Goal: Find specific page/section: Find specific page/section

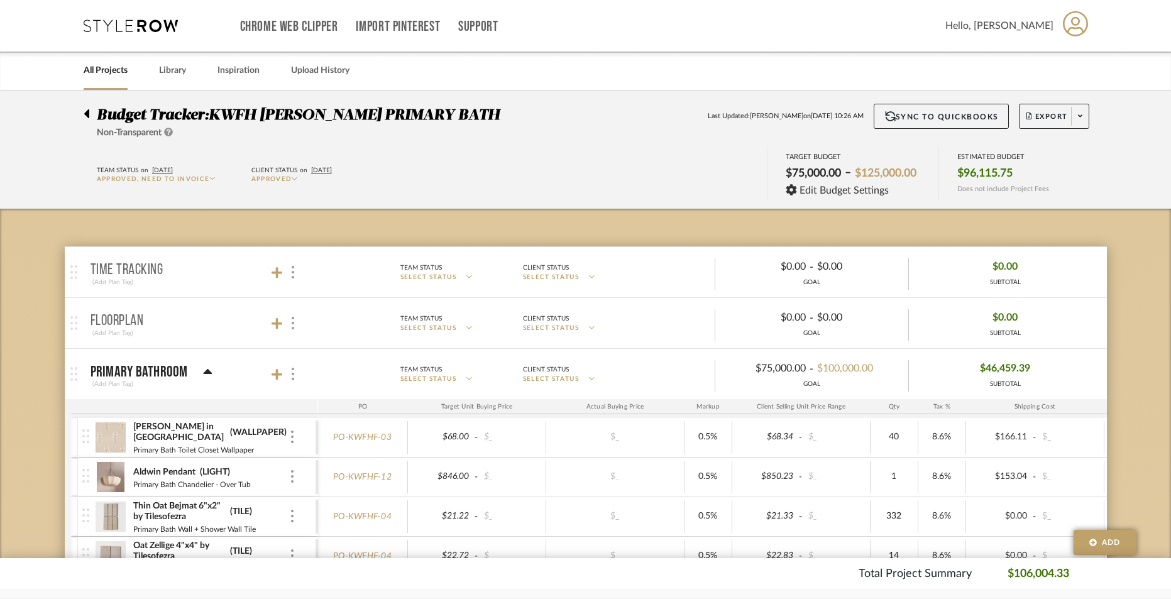
click at [94, 69] on link "All Projects" at bounding box center [106, 70] width 44 height 17
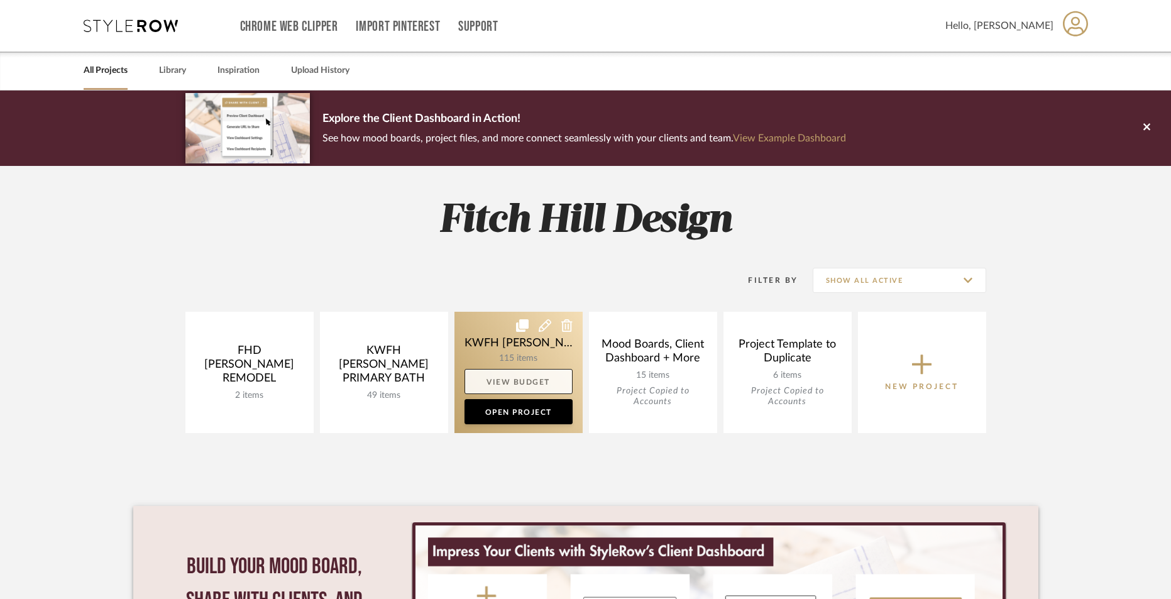
click at [514, 383] on link "View Budget" at bounding box center [519, 381] width 108 height 25
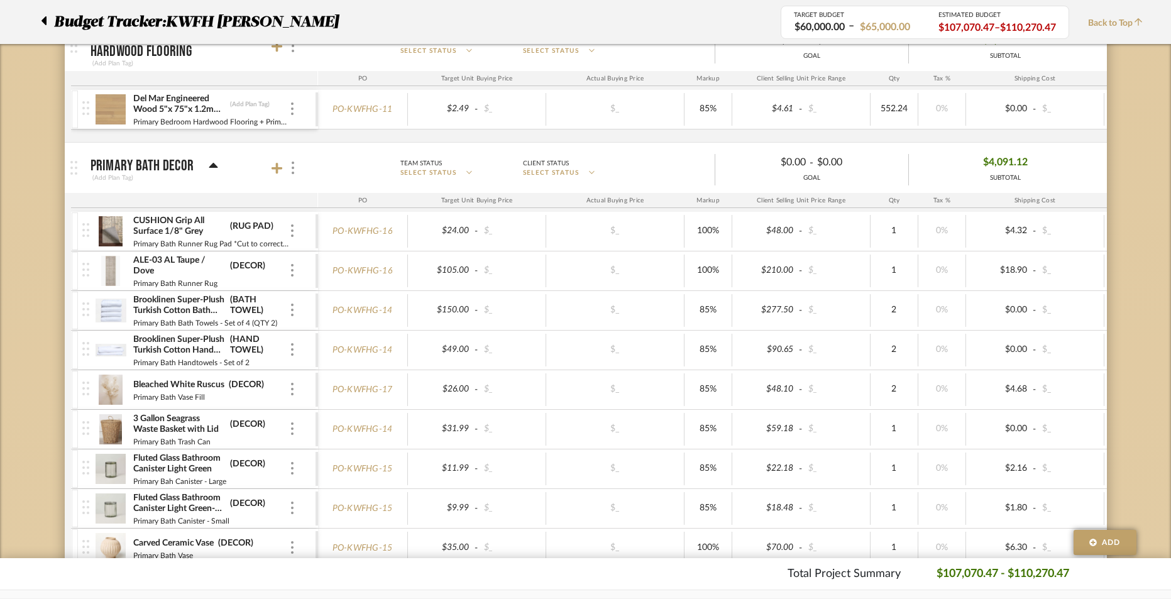
scroll to position [1165, 0]
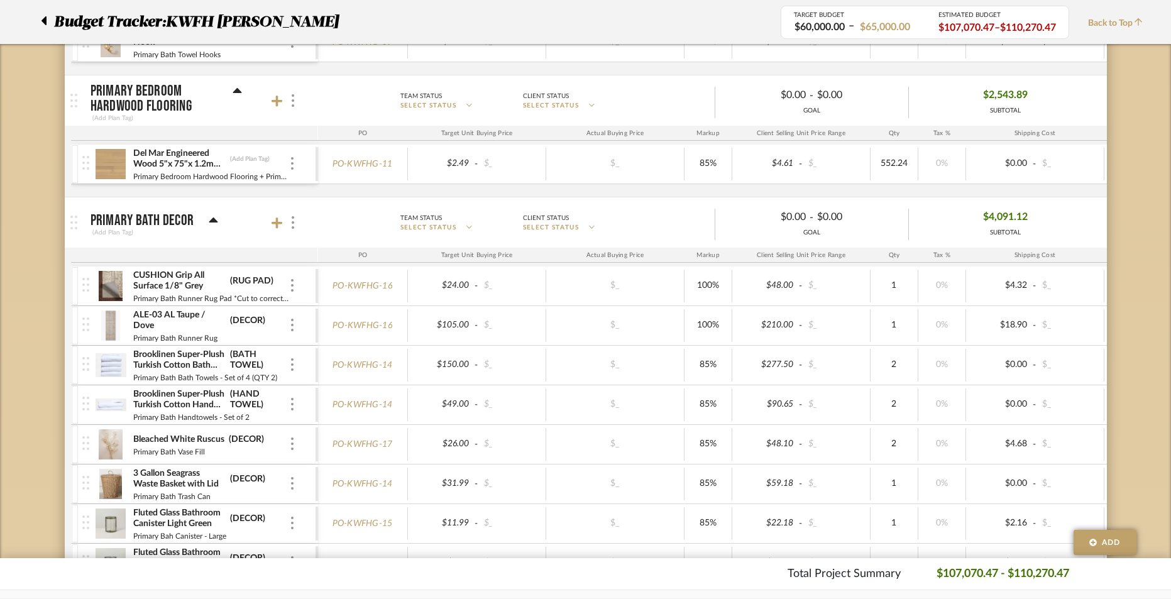
click at [206, 222] on div "Primary Bath Decor" at bounding box center [155, 220] width 128 height 15
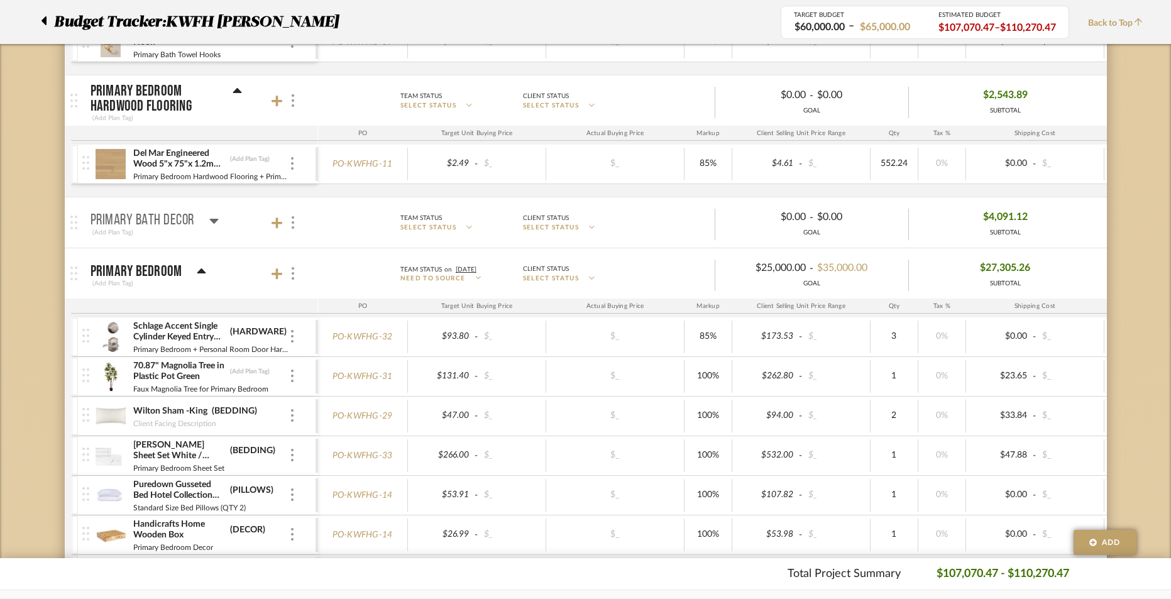
click at [199, 271] on icon at bounding box center [201, 271] width 9 height 5
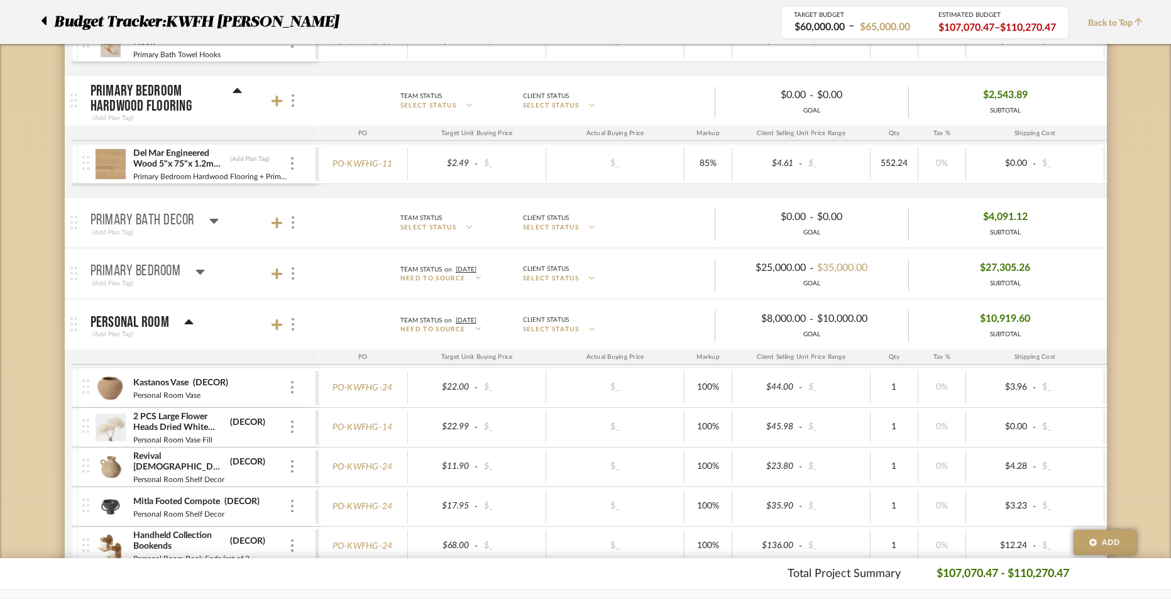
click at [194, 322] on mat-panel-title "Personal Room (Add Plan Tag)" at bounding box center [201, 324] width 221 height 31
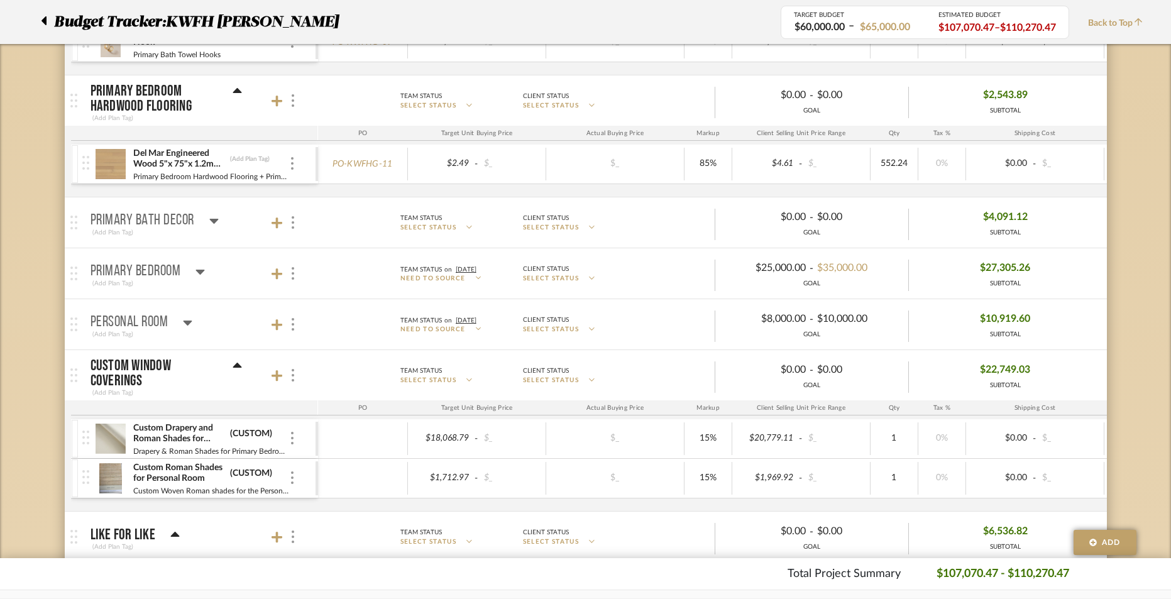
scroll to position [1163, 0]
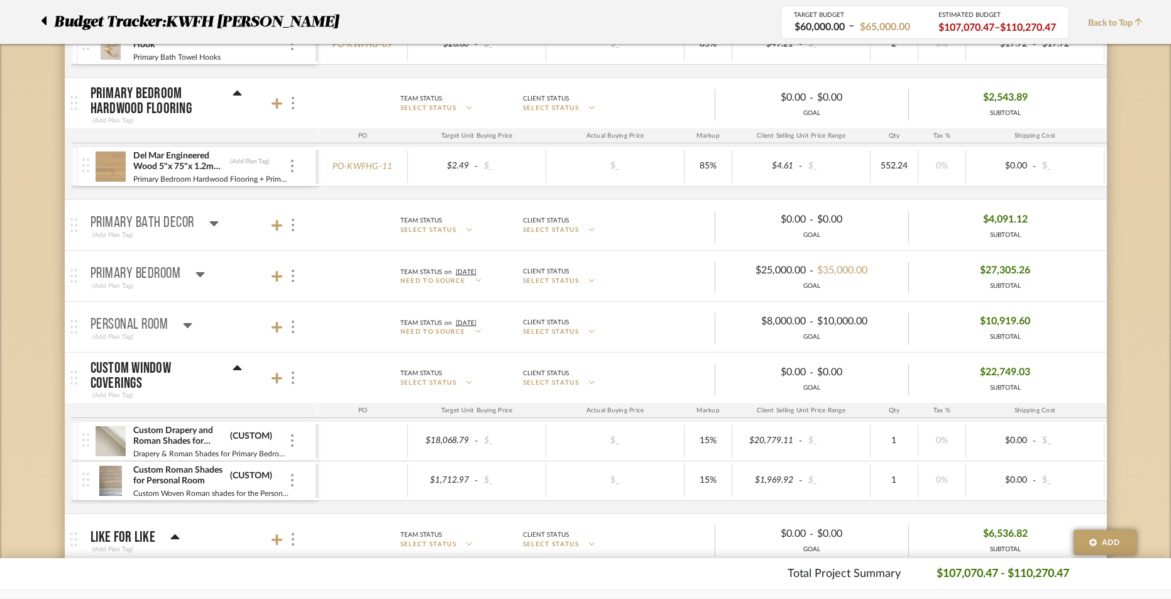
click at [242, 365] on mat-panel-title "Custom Window Coverings (Add Plan Tag)" at bounding box center [201, 378] width 221 height 46
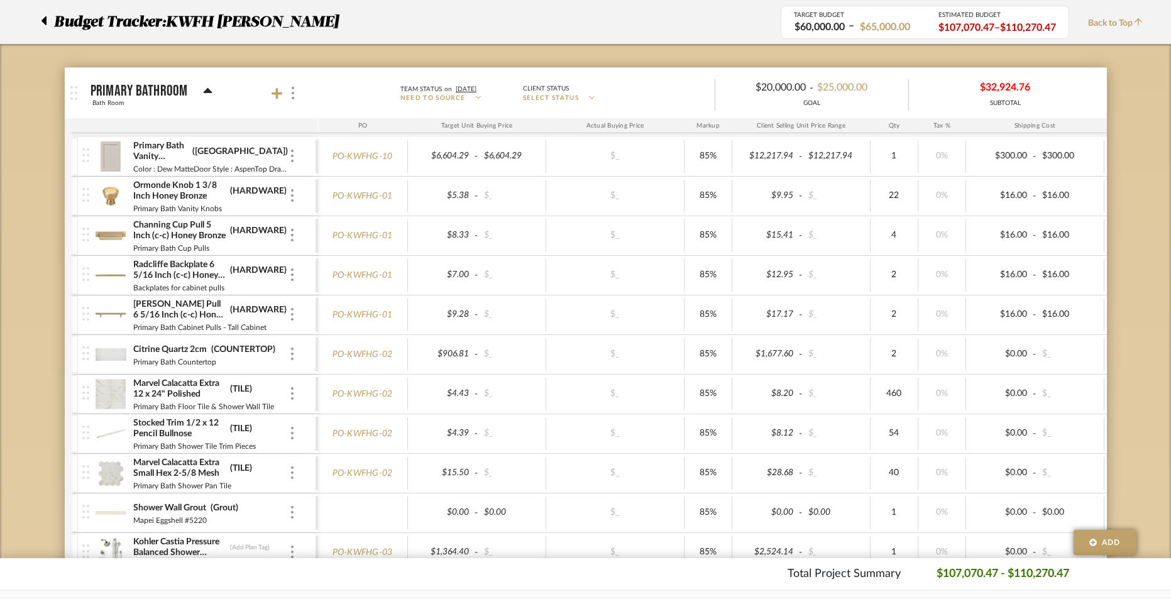
scroll to position [165, 0]
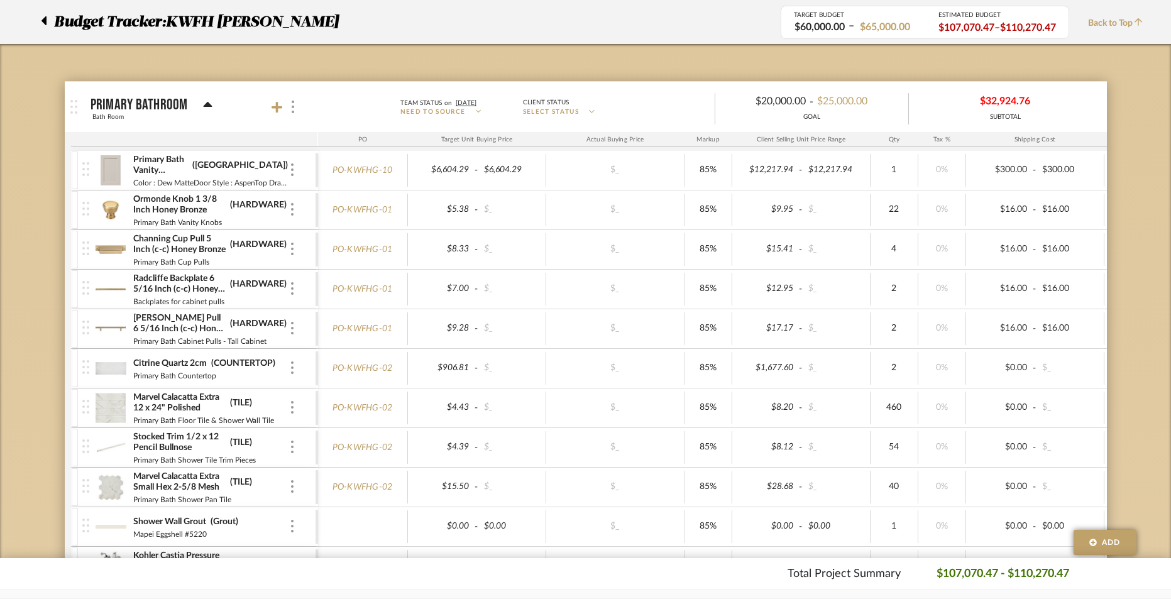
click at [206, 104] on icon at bounding box center [207, 104] width 9 height 5
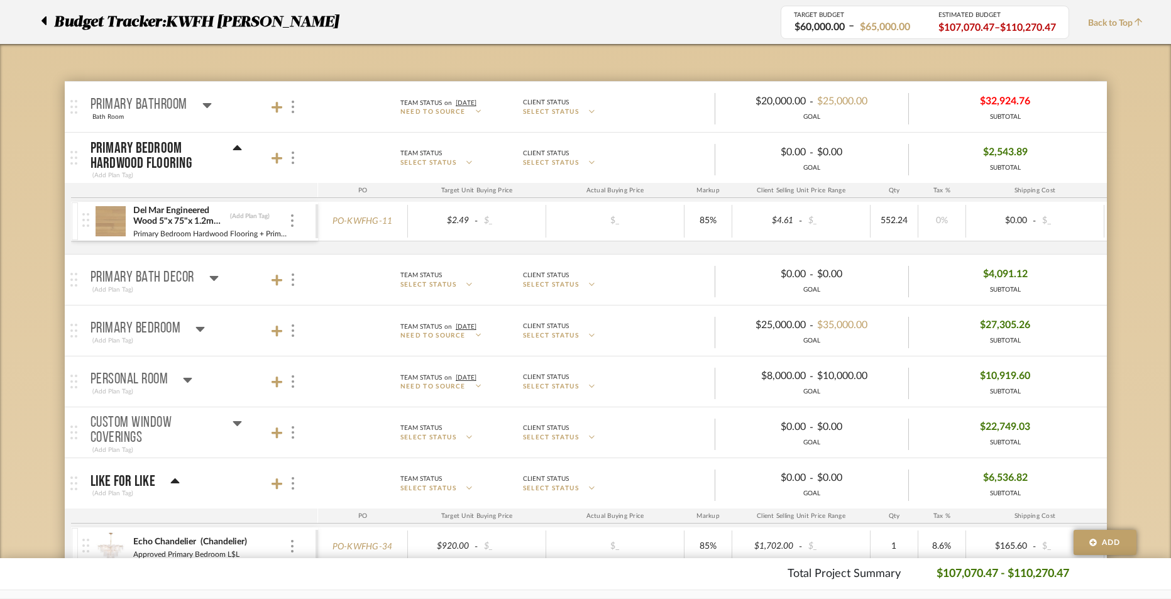
click at [202, 329] on icon at bounding box center [200, 329] width 9 height 5
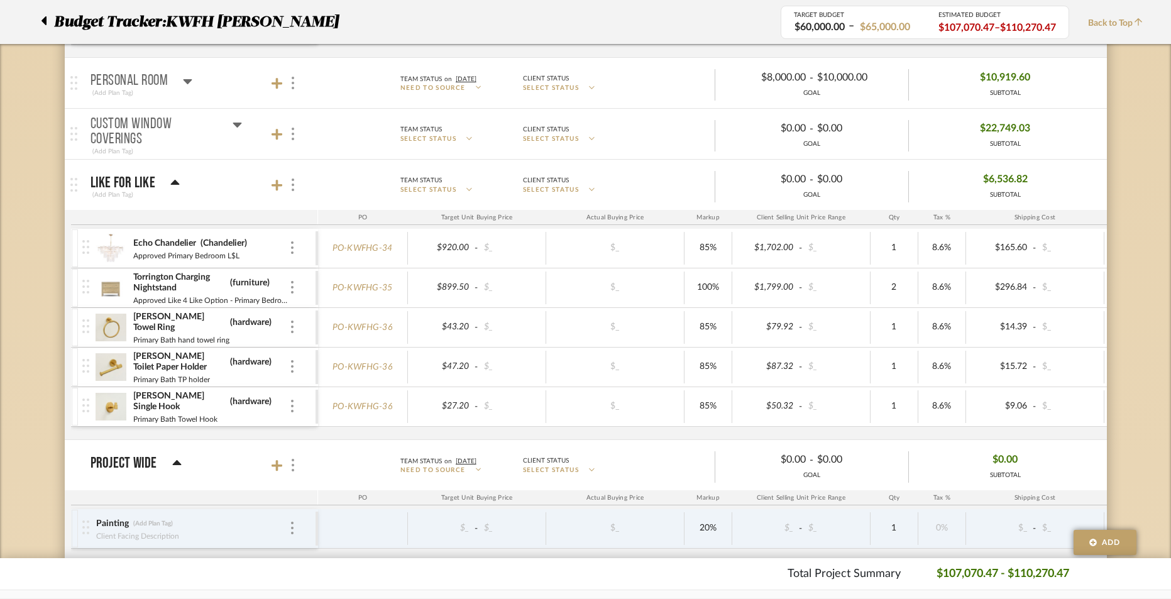
scroll to position [2135, 0]
